Goal: Task Accomplishment & Management: Manage account settings

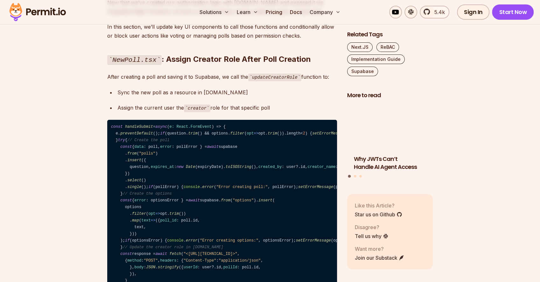
scroll to position [7941, 0]
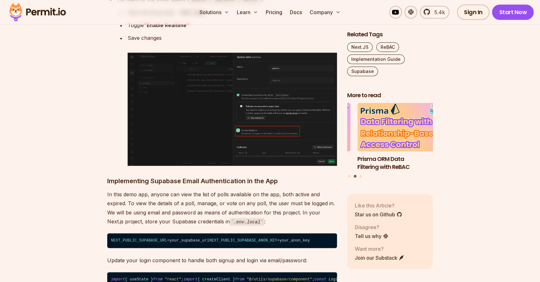
scroll to position [0, 0]
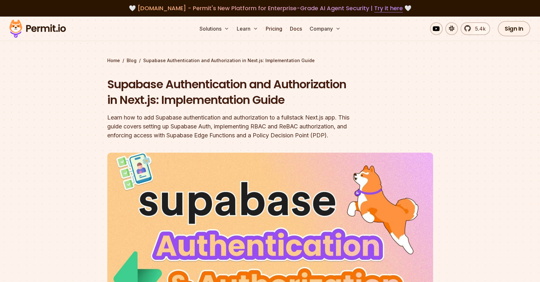
click at [142, 134] on div "Learn how to add Supabase authentication and authorization to a fullstack Next.…" at bounding box center [229, 126] width 245 height 27
click at [143, 134] on div "Learn how to add Supabase authentication and authorization to a fullstack Next.…" at bounding box center [229, 126] width 245 height 27
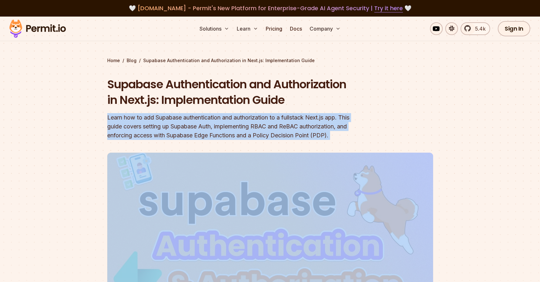
click at [143, 134] on div "Learn how to add Supabase authentication and authorization to a fullstack Next.…" at bounding box center [229, 126] width 245 height 27
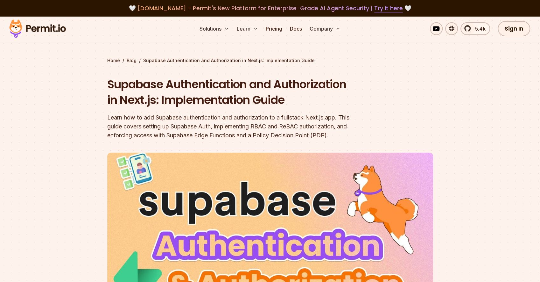
click at [130, 136] on div "Learn how to add Supabase authentication and authorization to a fullstack Next.…" at bounding box center [229, 126] width 245 height 27
click at [214, 109] on div "Supabase Authentication and Authorization in Next.js: Implementation Guide Lear…" at bounding box center [229, 107] width 245 height 63
click at [41, 86] on section "Home / Blog / Supabase Authentication and Authorization in Next.js: Implementat…" at bounding box center [270, 201] width 540 height 369
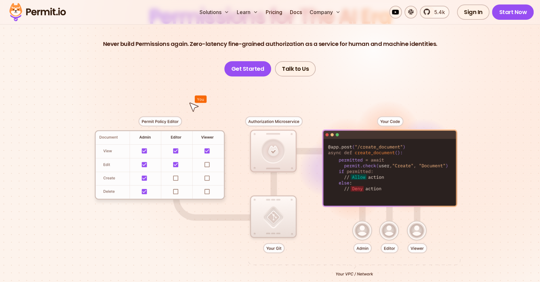
scroll to position [23, 0]
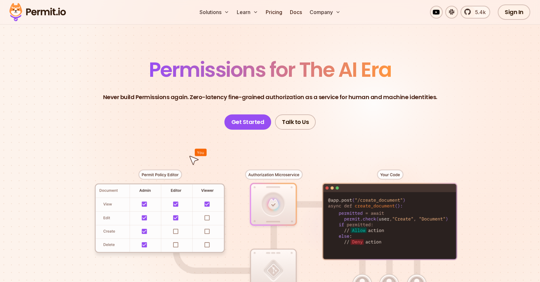
click at [146, 99] on p "Never build Permissions again. Zero-latency fine-grained authorization as a ser…" at bounding box center [270, 97] width 334 height 9
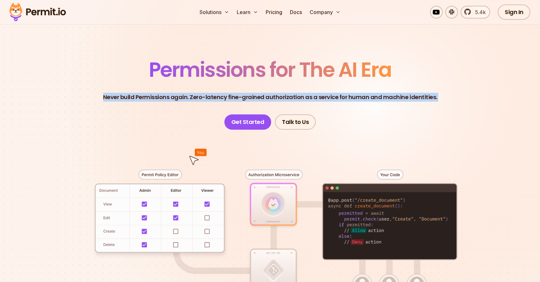
click at [146, 99] on p "Never build Permissions again. Zero-latency fine-grained authorization as a ser…" at bounding box center [270, 97] width 334 height 9
click at [209, 97] on p "Never build Permissions again. Zero-latency fine-grained authorization as a ser…" at bounding box center [270, 97] width 334 height 9
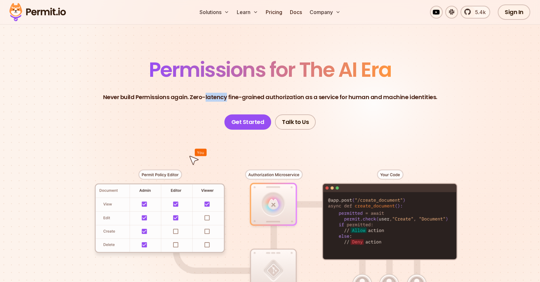
click at [209, 97] on p "Never build Permissions again. Zero-latency fine-grained authorization as a ser…" at bounding box center [270, 97] width 334 height 9
click at [257, 95] on p "Never build Permissions again. Zero-latency fine-grained authorization as a ser…" at bounding box center [270, 97] width 334 height 9
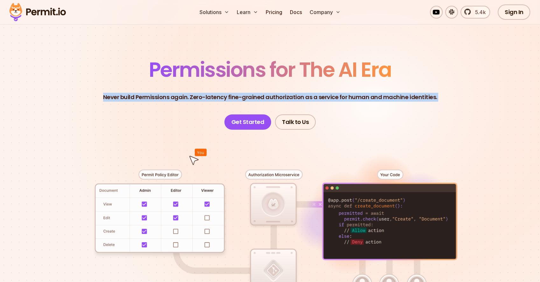
click at [257, 95] on p "Never build Permissions again. Zero-latency fine-grained authorization as a ser…" at bounding box center [270, 97] width 334 height 9
click at [226, 98] on p "Never build Permissions again. Zero-latency fine-grained authorization as a ser…" at bounding box center [270, 97] width 334 height 9
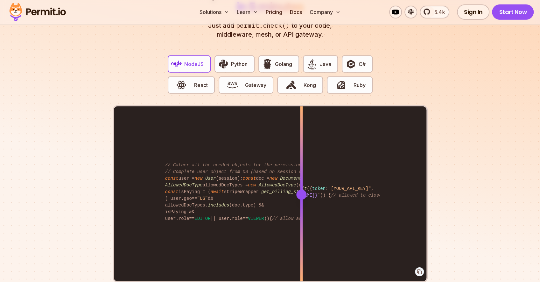
scroll to position [1183, 0]
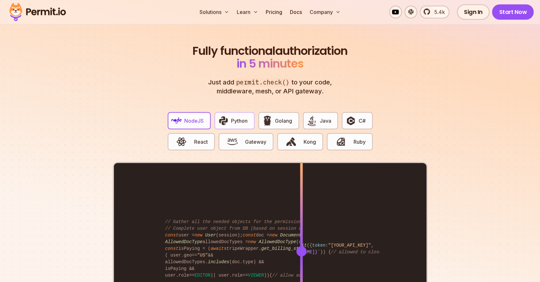
click at [243, 117] on span "Python" at bounding box center [239, 121] width 17 height 8
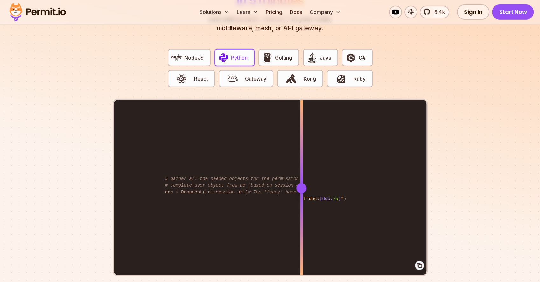
scroll to position [1323, 0]
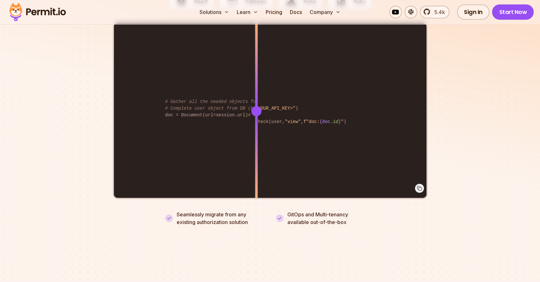
drag, startPoint x: 301, startPoint y: 105, endPoint x: 248, endPoint y: 121, distance: 55.0
click at [255, 121] on div at bounding box center [256, 111] width 3 height 176
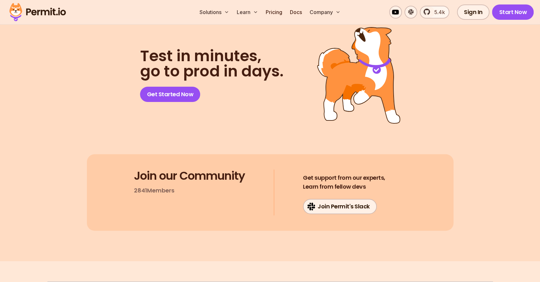
scroll to position [3419, 0]
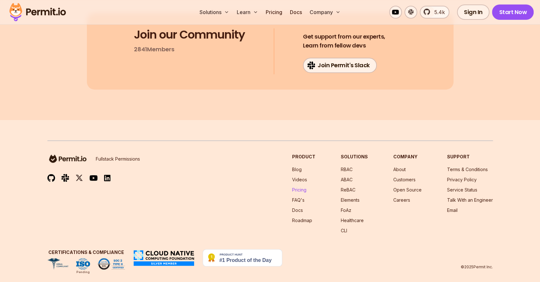
click at [305, 187] on link "Pricing" at bounding box center [299, 189] width 14 height 5
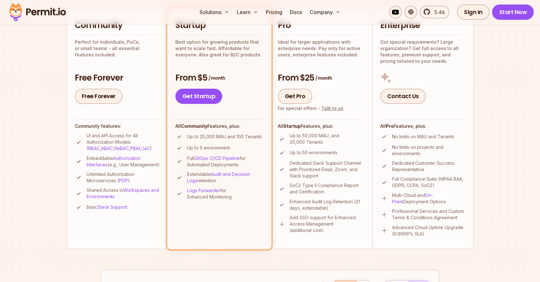
scroll to position [162, 0]
click at [121, 166] on p "Embeddable Authorization Interfaces (e.g., User Management)" at bounding box center [124, 161] width 74 height 13
click at [140, 167] on p "Embeddable Authorization Interfaces (e.g., User Management)" at bounding box center [124, 161] width 74 height 13
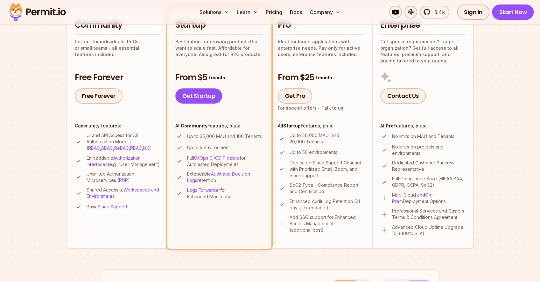
click at [109, 182] on p "Unlimited Authorization Microservices ( PDP )" at bounding box center [124, 177] width 74 height 13
click at [99, 182] on p "Unlimited Authorization Microservices ( PDP )" at bounding box center [124, 177] width 74 height 13
click at [93, 183] on p "Unlimited Authorization Microservices ( PDP )" at bounding box center [124, 177] width 74 height 13
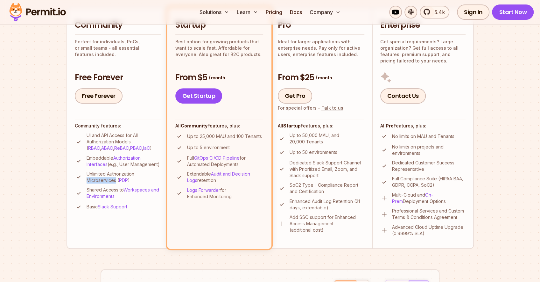
click at [93, 183] on p "Unlimited Authorization Microservices ( PDP )" at bounding box center [124, 177] width 74 height 13
click at [64, 189] on section "Permit Pricing From Free to Predictable Scaling From a startup with 100 users t…" at bounding box center [270, 198] width 540 height 689
click at [51, 190] on section "Permit Pricing From Free to Predictable Scaling From a startup with 100 users t…" at bounding box center [270, 198] width 540 height 689
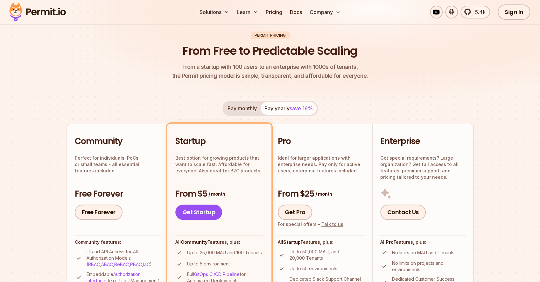
scroll to position [0, 0]
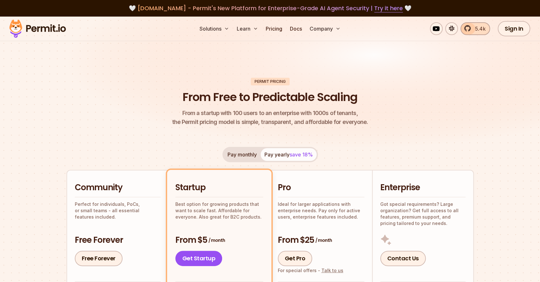
click at [478, 28] on span "5.4k" at bounding box center [479, 29] width 14 height 8
drag, startPoint x: 388, startPoint y: 128, endPoint x: 399, endPoint y: 124, distance: 10.9
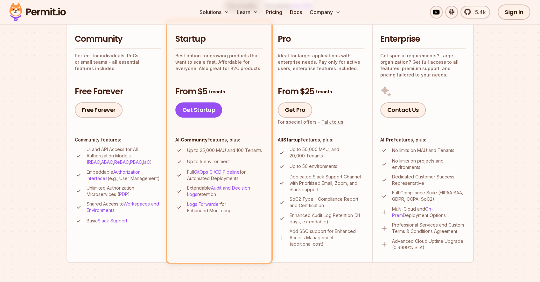
scroll to position [196, 0]
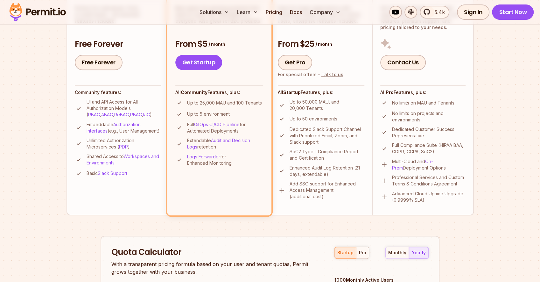
click at [314, 143] on p "Dedicated Slack Support Channel with Prioritized Email, Zoom, and Slack support" at bounding box center [327, 135] width 75 height 19
click at [273, 162] on li "Pro Ideal for larger applications with enterprise needs. Pay only for active us…" at bounding box center [321, 94] width 102 height 241
click at [207, 146] on p "Extendable Audit and Decision Logs retention" at bounding box center [225, 143] width 76 height 13
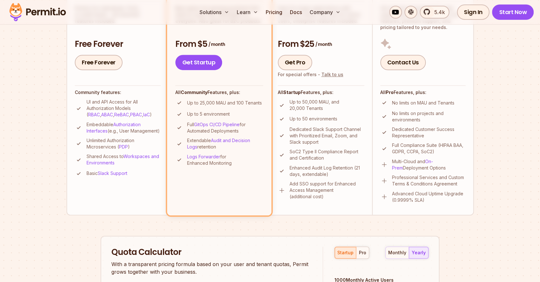
click at [207, 146] on p "Extendable Audit and Decision Logs retention" at bounding box center [225, 143] width 76 height 13
click at [222, 161] on p "Logs Forwarder for Enhanced Monitoring" at bounding box center [225, 159] width 76 height 13
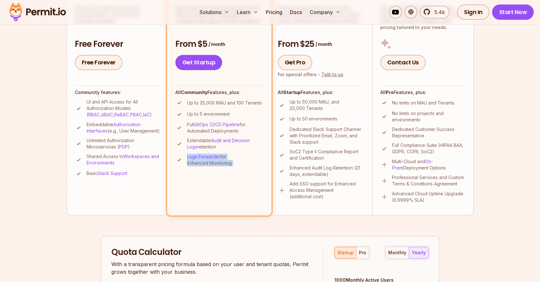
click at [218, 164] on p "Logs Forwarder for Enhanced Monitoring" at bounding box center [225, 159] width 76 height 13
click at [190, 183] on li "Startup Best option for growing products that want to scale fast. Affordable fo…" at bounding box center [219, 94] width 104 height 241
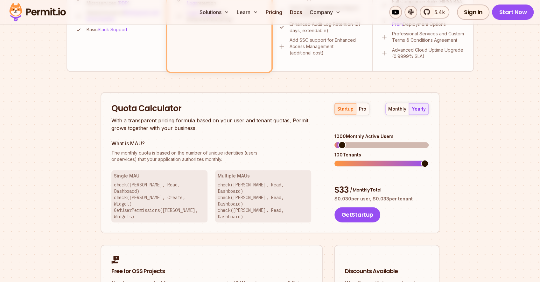
scroll to position [0, 0]
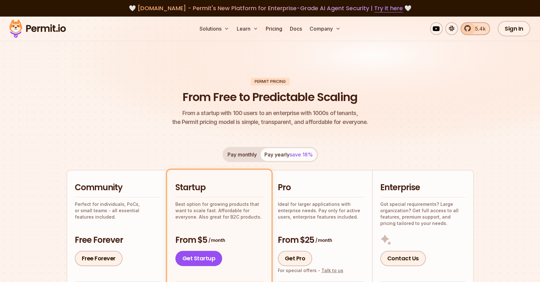
click at [476, 25] on span "5.4k" at bounding box center [479, 29] width 14 height 8
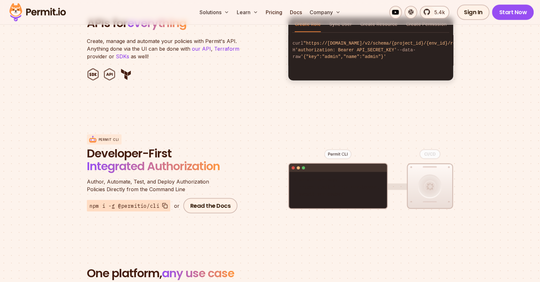
scroll to position [675, 0]
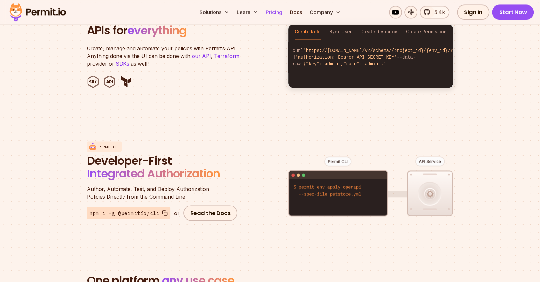
click at [277, 11] on link "Pricing" at bounding box center [274, 12] width 22 height 13
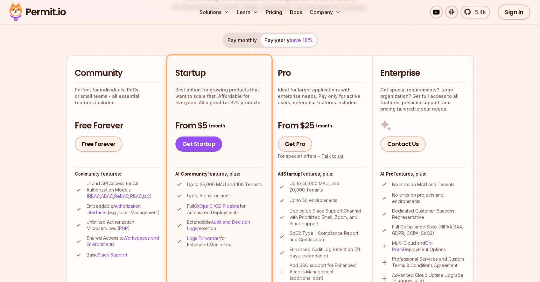
scroll to position [116, 0]
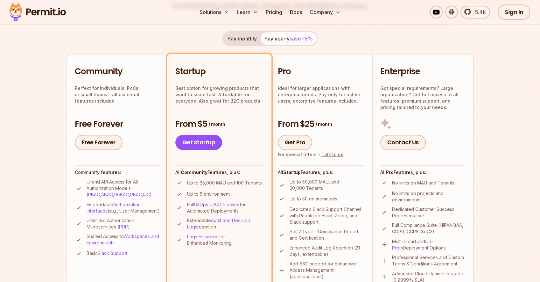
click at [51, 149] on section "Permit Pricing From Free to Predictable Scaling From a startup with 100 users t…" at bounding box center [270, 245] width 540 height 689
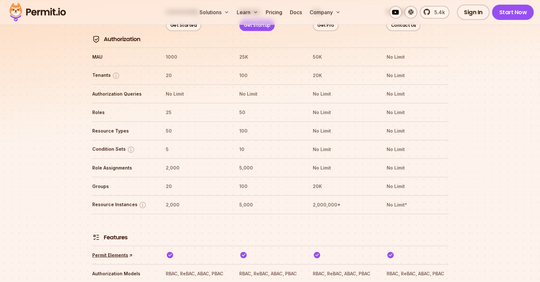
scroll to position [655, 0]
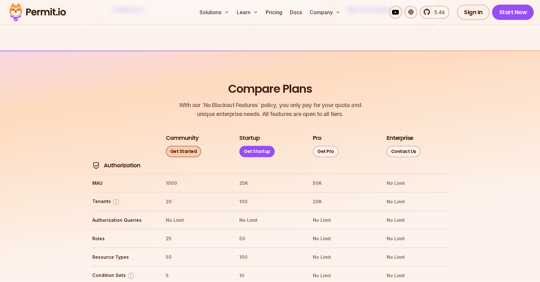
click at [177, 146] on link "Get Started" at bounding box center [184, 151] width 36 height 11
click at [290, 161] on th at bounding box center [270, 165] width 62 height 8
click at [292, 173] on tr "MAU 1000 25K 50K No Limit" at bounding box center [270, 182] width 357 height 18
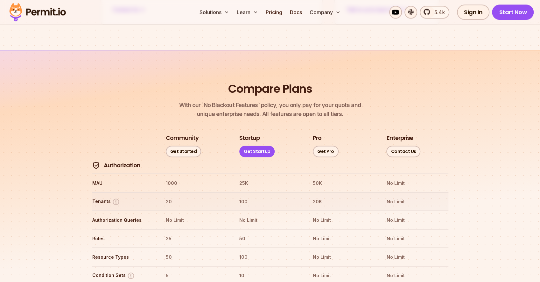
click at [272, 196] on th "100" at bounding box center [270, 201] width 62 height 10
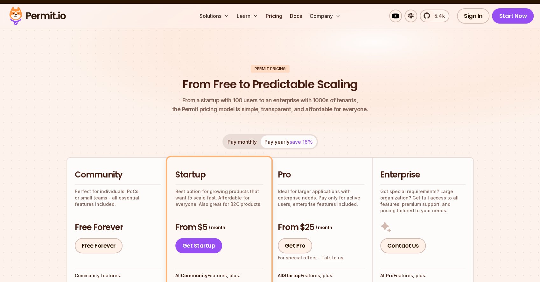
scroll to position [0, 0]
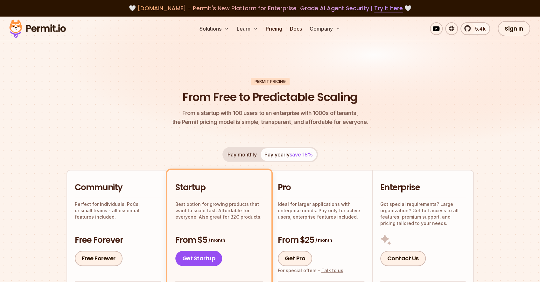
click at [265, 110] on span "From a startup with 100 users to an enterprise with 1000s of tenants," at bounding box center [270, 113] width 196 height 9
click at [248, 116] on span "From a startup with 100 users to an enterprise with 1000s of tenants," at bounding box center [270, 113] width 196 height 9
click at [231, 122] on p "From a startup with 100 users to an enterprise with 1000s of tenants, the Permi…" at bounding box center [270, 118] width 196 height 18
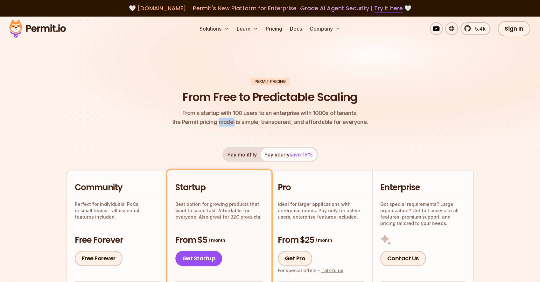
click at [231, 122] on p "From a startup with 100 users to an enterprise with 1000s of tenants, the Permi…" at bounding box center [270, 118] width 196 height 18
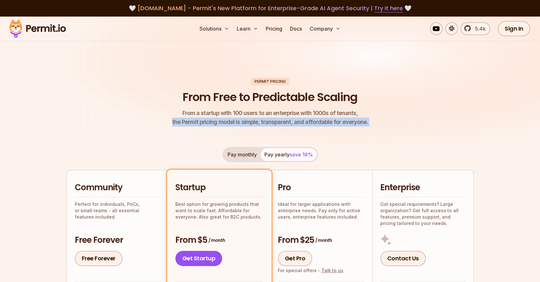
click at [231, 122] on p "From a startup with 100 users to an enterprise with 1000s of tenants, the Permi…" at bounding box center [270, 118] width 196 height 18
click at [300, 121] on p "From a startup with 100 users to an enterprise with 1000s of tenants, the Permi…" at bounding box center [270, 118] width 196 height 18
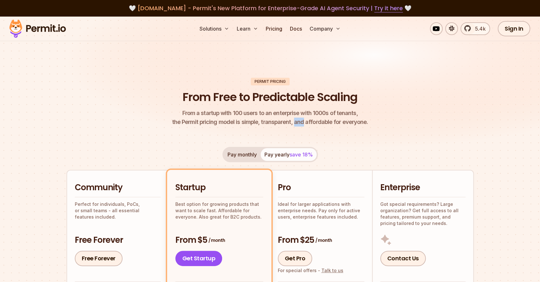
click at [300, 121] on p "From a startup with 100 users to an enterprise with 1000s of tenants, the Permi…" at bounding box center [270, 118] width 196 height 18
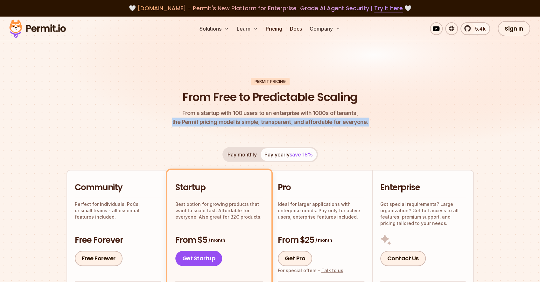
click at [300, 121] on p "From a startup with 100 users to an enterprise with 1000s of tenants, the Permi…" at bounding box center [270, 118] width 196 height 18
click at [283, 123] on p "From a startup with 100 users to an enterprise with 1000s of tenants, the Permi…" at bounding box center [270, 118] width 196 height 18
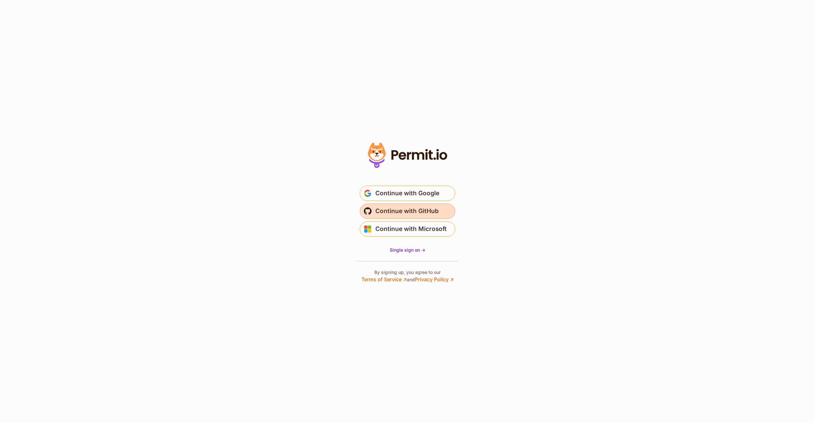
click at [402, 208] on span "Continue with GitHub" at bounding box center [406, 211] width 63 height 10
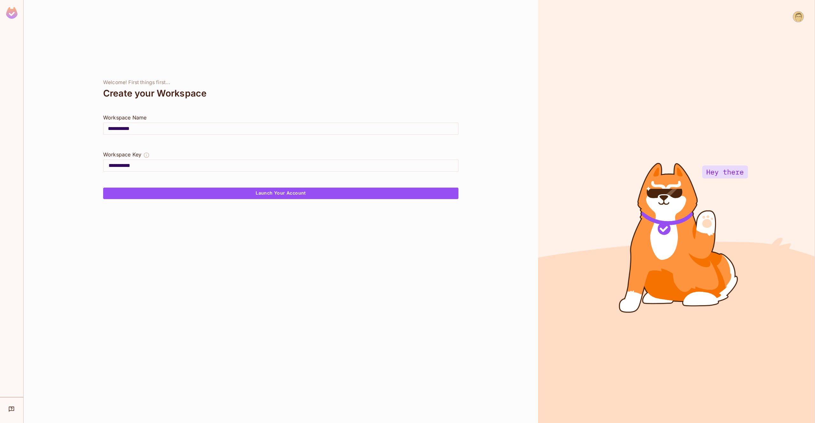
click at [148, 129] on input "**********" at bounding box center [280, 129] width 355 height 18
click at [162, 129] on input "**********" at bounding box center [280, 129] width 355 height 18
drag, startPoint x: 251, startPoint y: 190, endPoint x: 252, endPoint y: 161, distance: 29.3
click at [252, 161] on form "**********" at bounding box center [280, 156] width 355 height 85
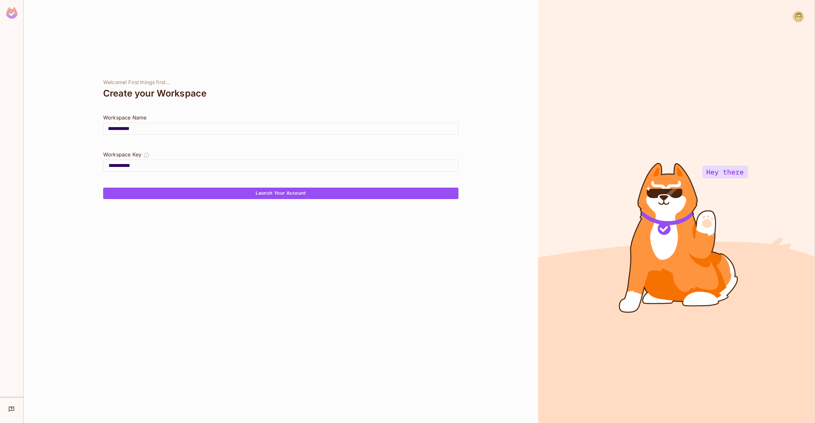
click at [187, 180] on div at bounding box center [280, 179] width 355 height 15
click at [209, 192] on button "Launch Your Account" at bounding box center [280, 193] width 355 height 11
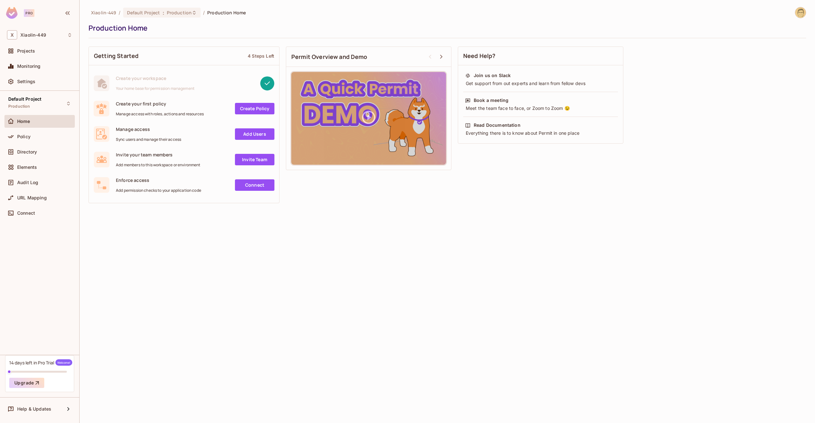
click at [259, 106] on link "Create Policy" at bounding box center [254, 108] width 39 height 11
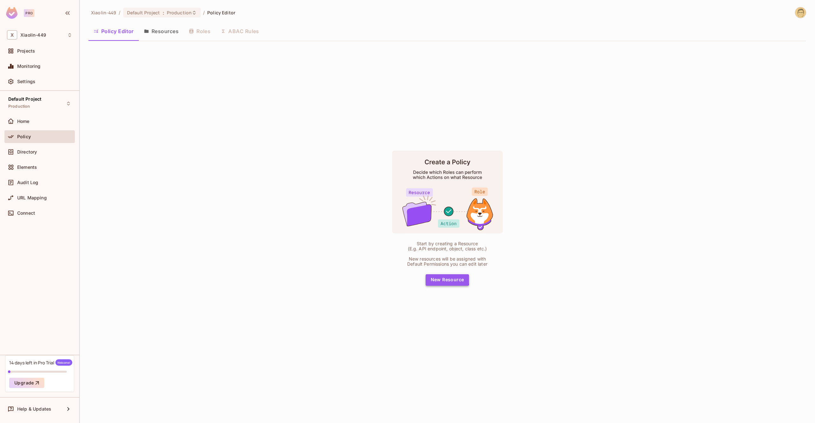
click at [438, 278] on button "New Resource" at bounding box center [448, 279] width 44 height 11
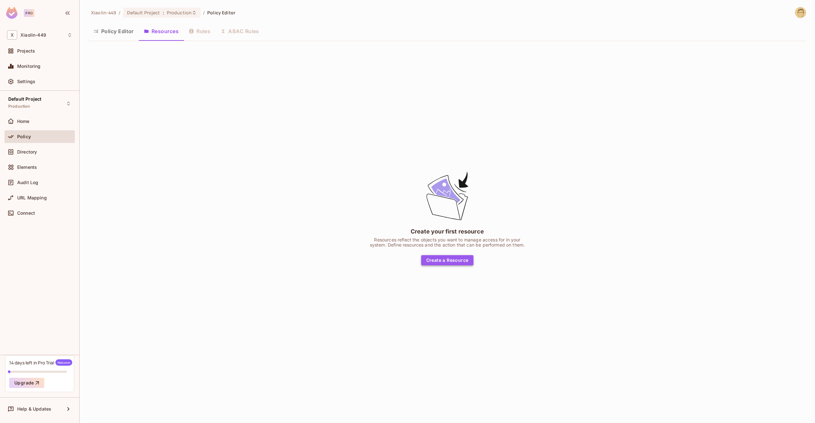
click at [439, 256] on button "Create a Resource" at bounding box center [447, 260] width 53 height 10
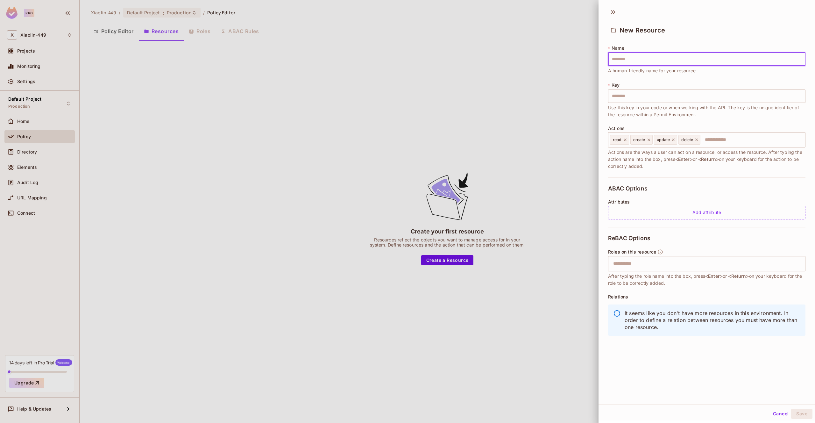
click at [646, 162] on span "Actions are the ways a user can act on a resource, or access the resource. Afte…" at bounding box center [706, 159] width 197 height 21
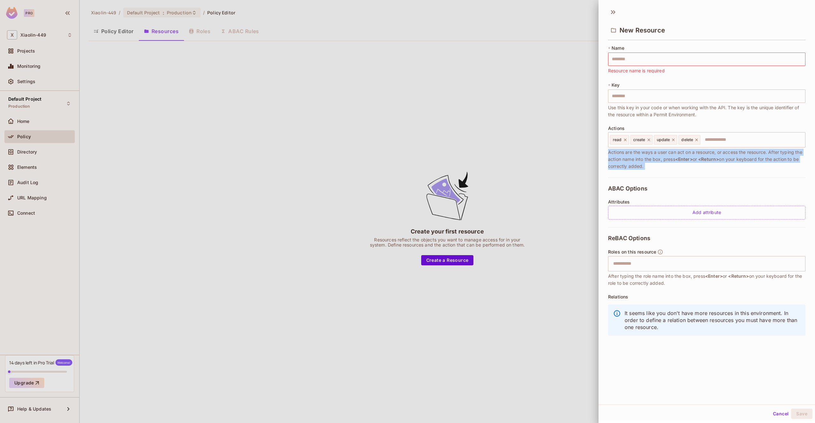
click at [646, 162] on span "Actions are the ways a user can act on a resource, or access the resource. Afte…" at bounding box center [706, 159] width 197 height 21
click at [621, 166] on span "Actions are the ways a user can act on a resource, or access the resource. Afte…" at bounding box center [706, 159] width 197 height 21
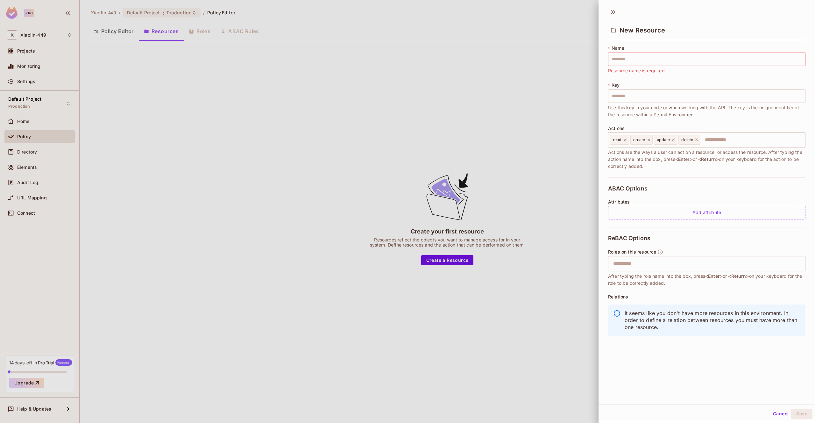
click at [542, 169] on div at bounding box center [407, 211] width 815 height 423
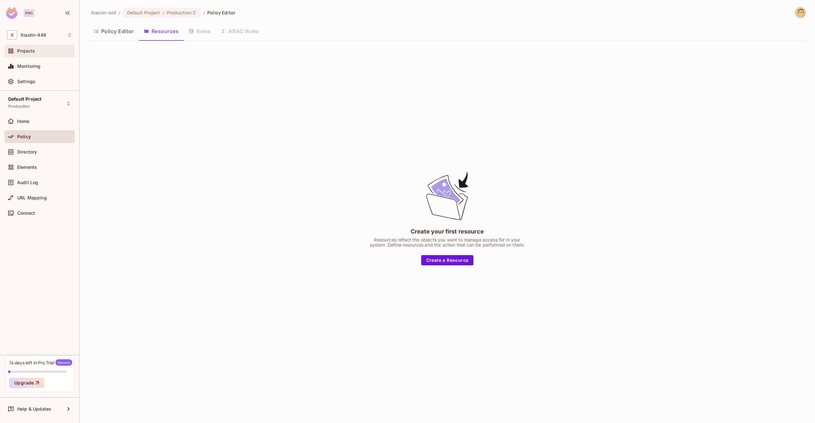
click at [14, 53] on span at bounding box center [11, 51] width 8 height 8
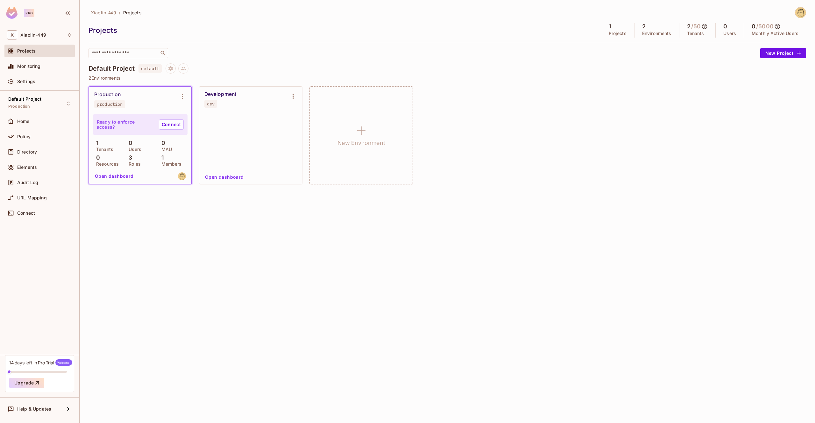
click at [236, 149] on div at bounding box center [250, 142] width 95 height 56
click at [274, 124] on link "Connect" at bounding box center [281, 124] width 25 height 10
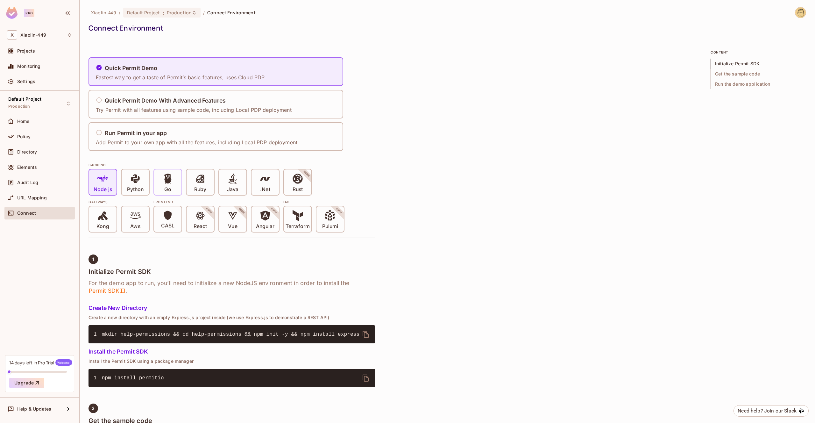
click at [165, 180] on icon at bounding box center [167, 178] width 11 height 11
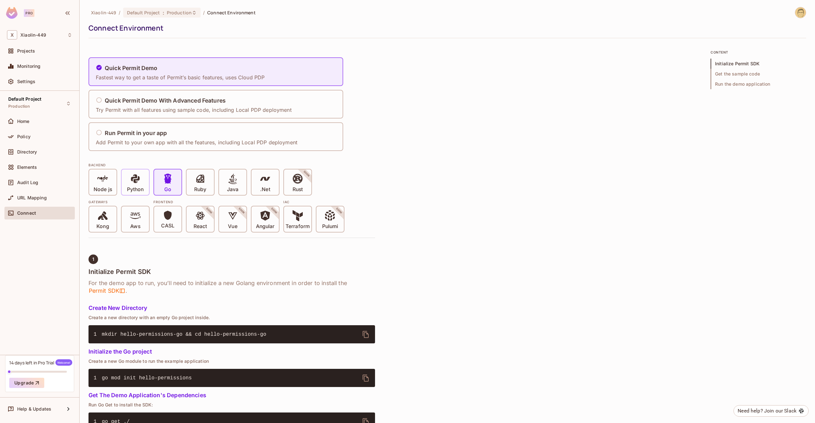
click at [139, 180] on icon at bounding box center [135, 178] width 9 height 9
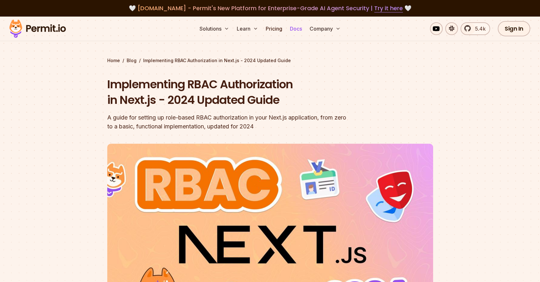
click at [294, 30] on link "Docs" at bounding box center [296, 28] width 17 height 13
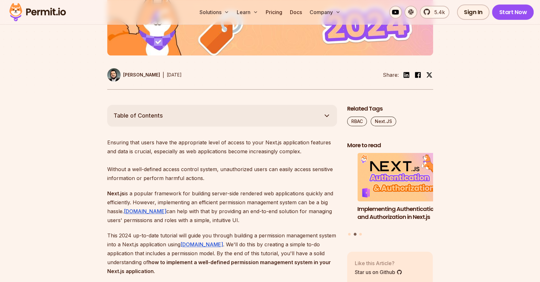
scroll to position [485, 0]
